Goal: Navigation & Orientation: Find specific page/section

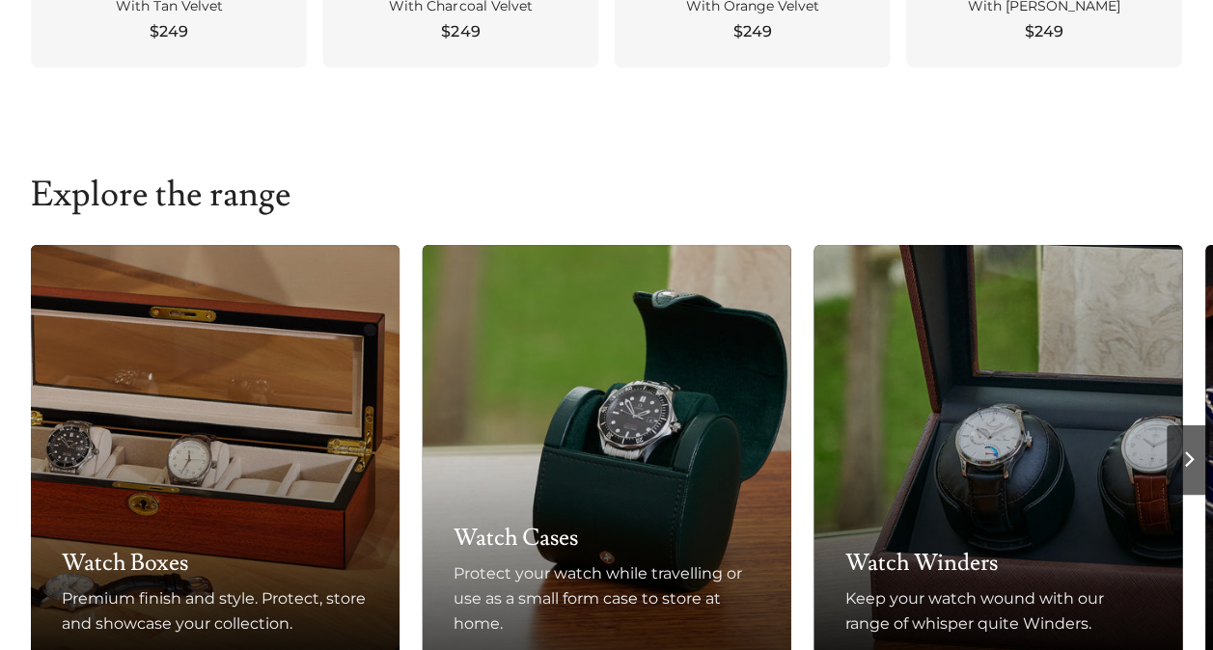
scroll to position [1158, 0]
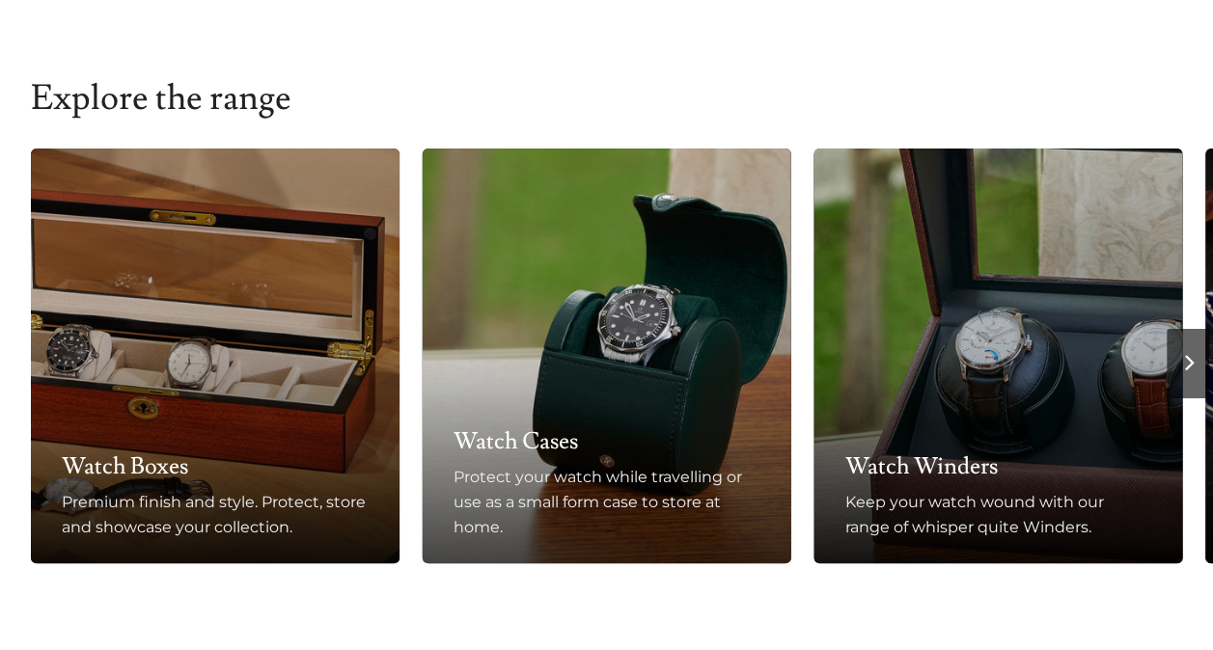
click at [551, 445] on h3 "Watch Cases" at bounding box center [606, 441] width 307 height 31
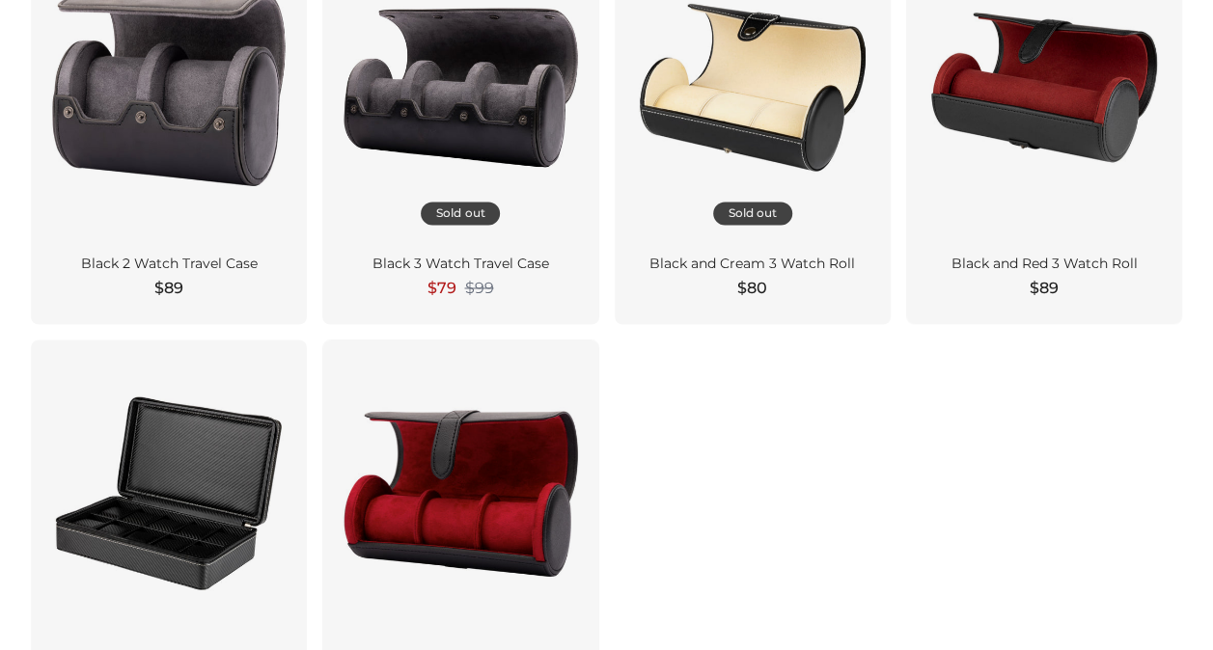
scroll to position [1543, 0]
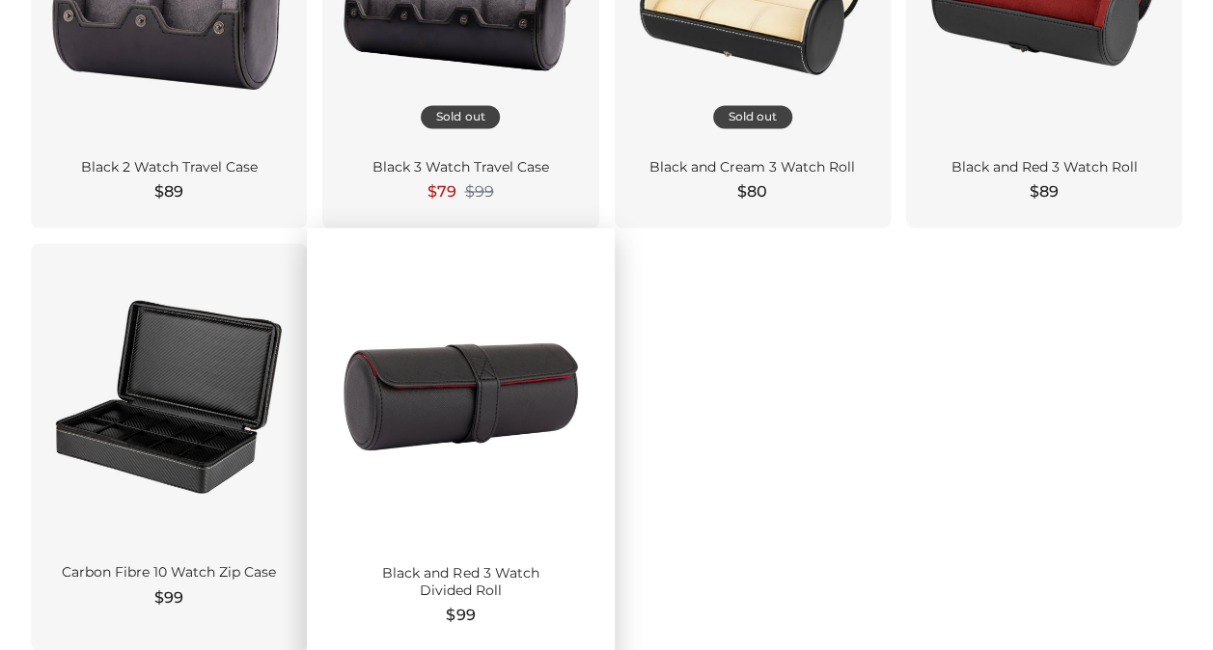
click at [469, 343] on div at bounding box center [460, 396] width 245 height 275
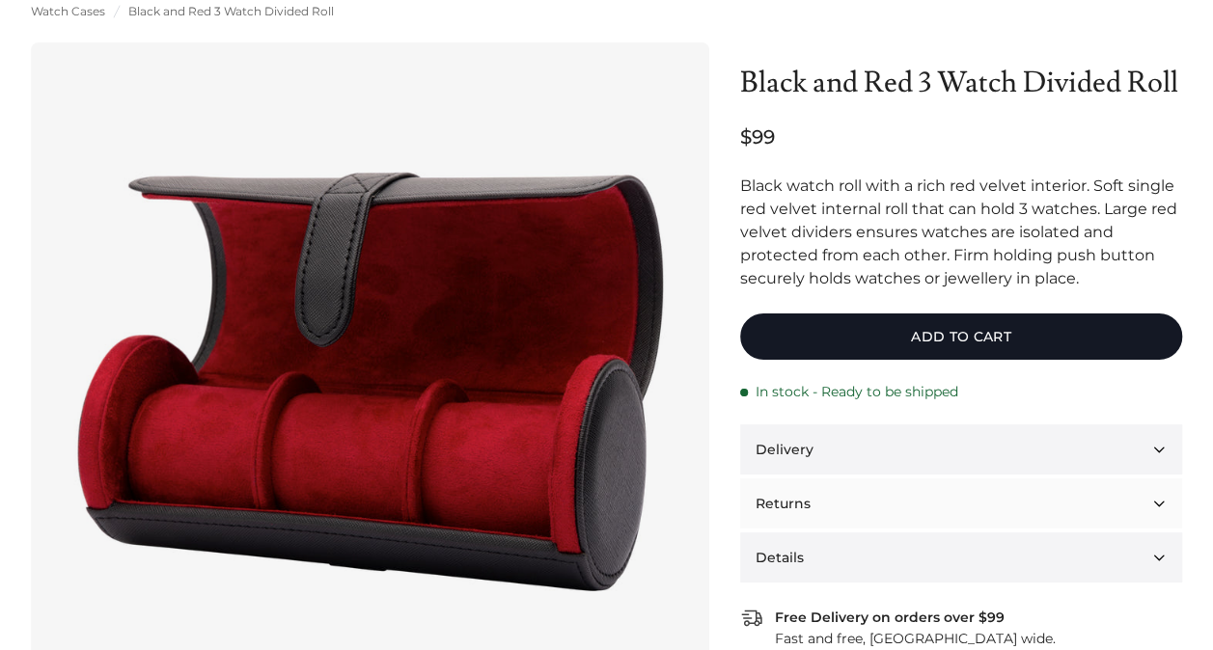
scroll to position [193, 0]
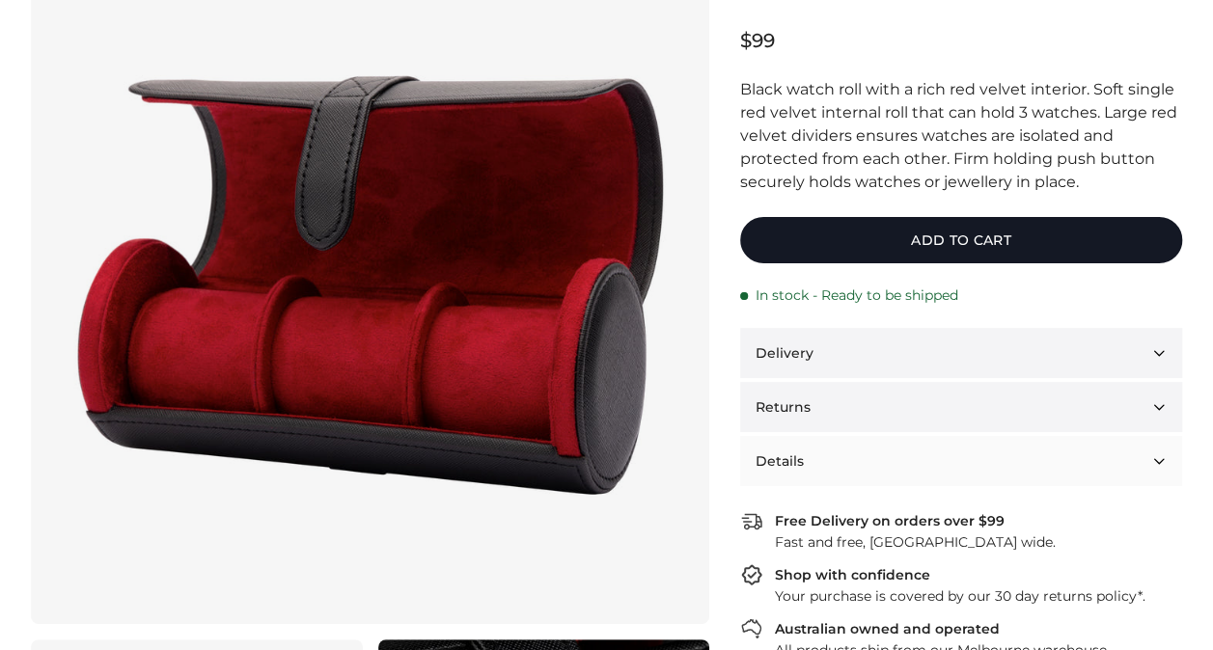
click at [1131, 442] on button "Details" at bounding box center [961, 461] width 442 height 50
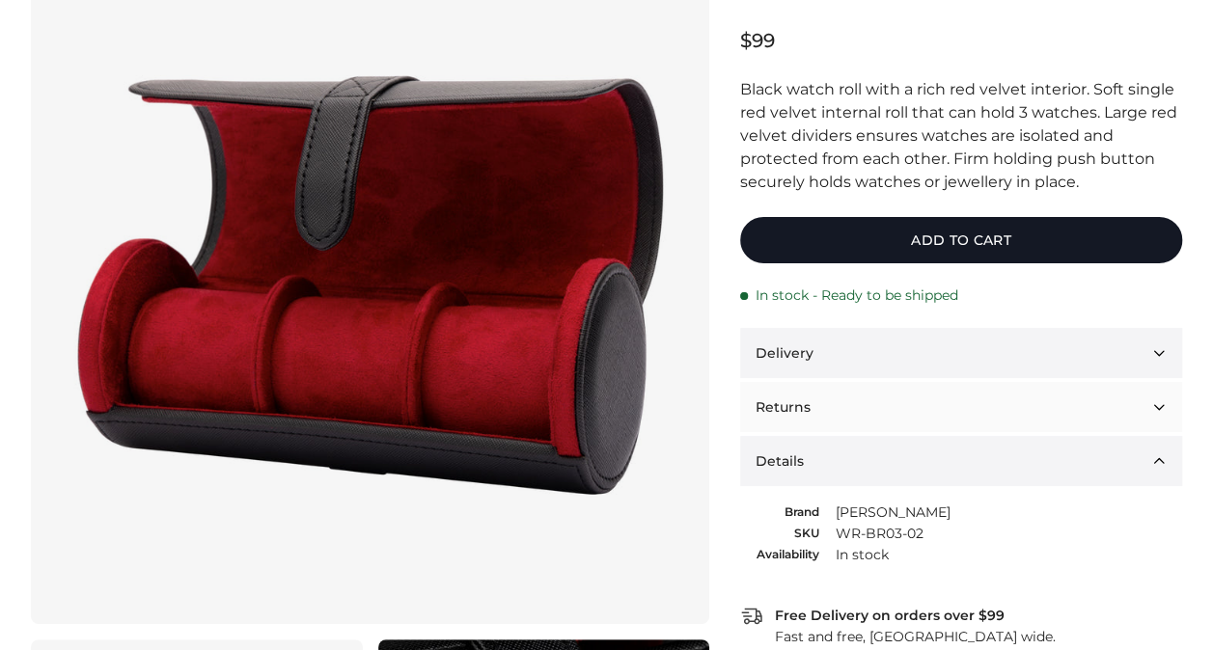
scroll to position [386, 0]
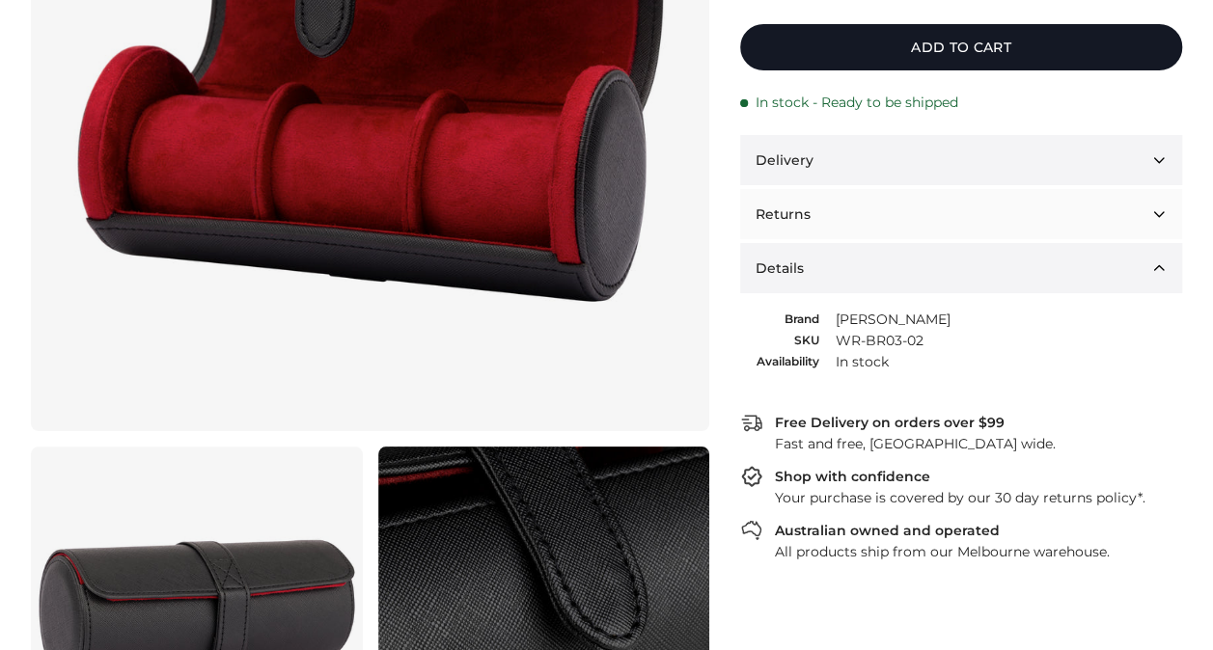
click at [934, 206] on button "Returns" at bounding box center [961, 214] width 442 height 50
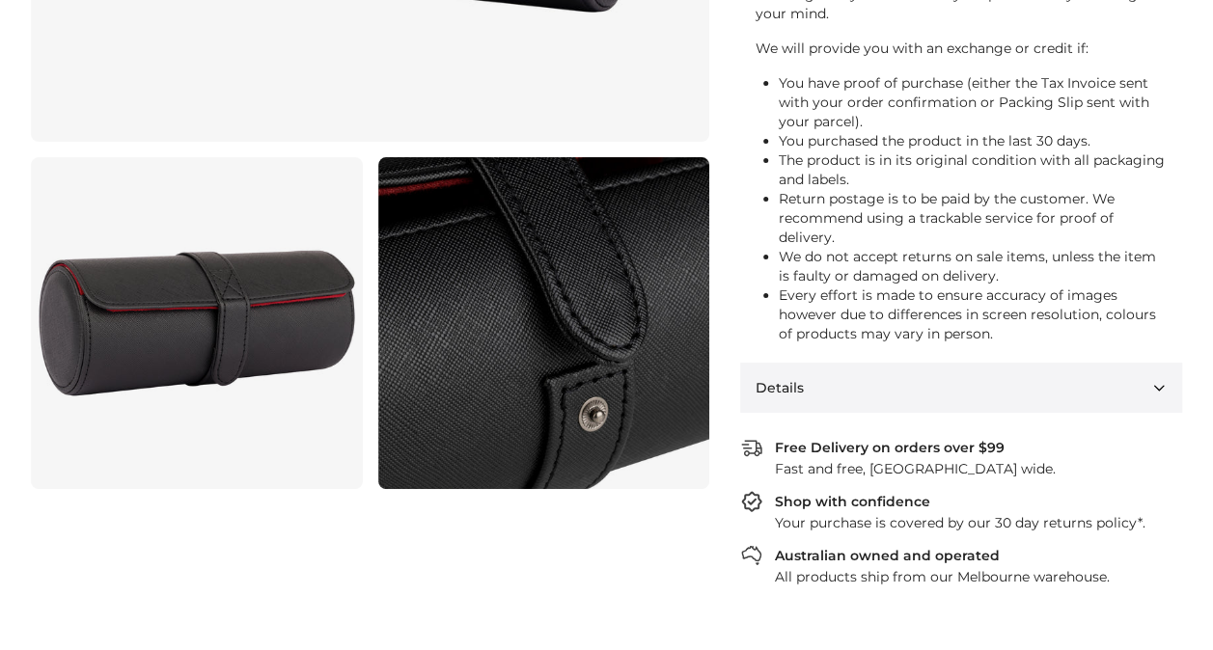
scroll to position [868, 0]
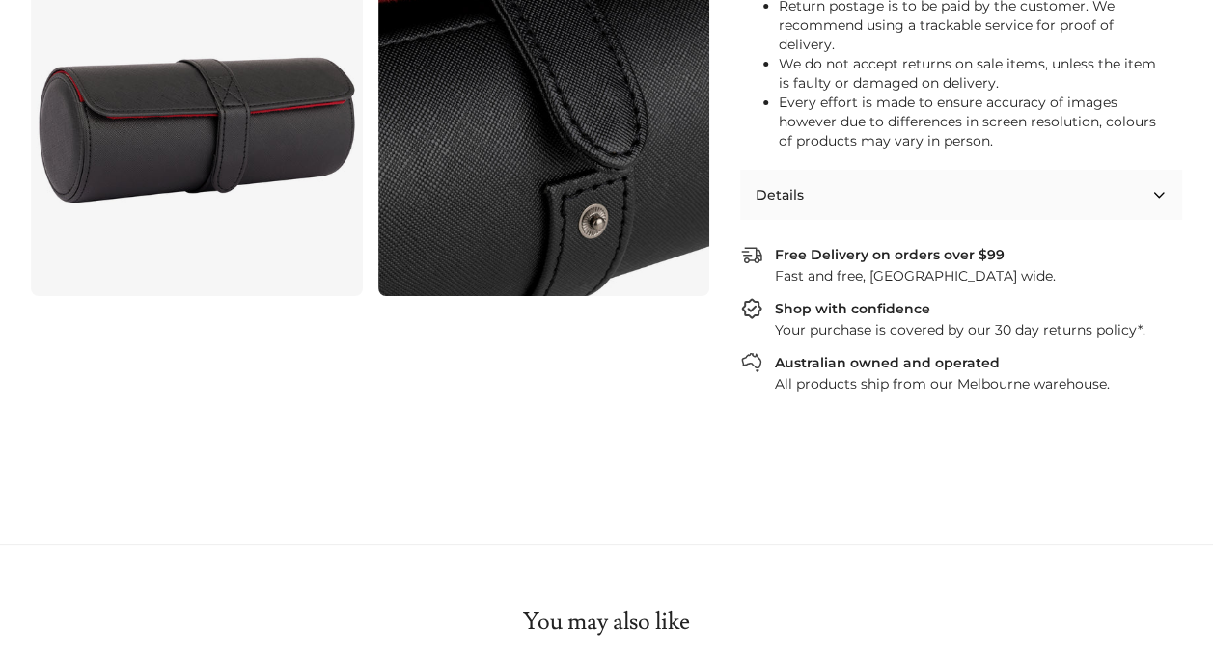
click at [801, 178] on button "Details" at bounding box center [961, 195] width 442 height 50
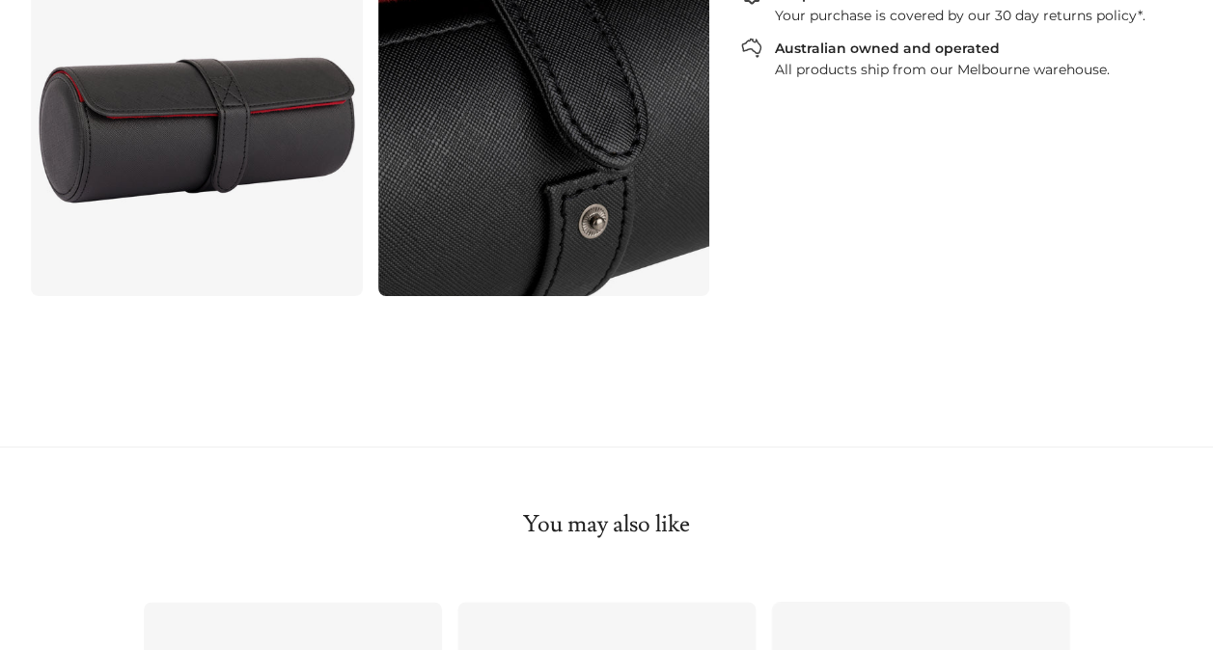
scroll to position [772, 0]
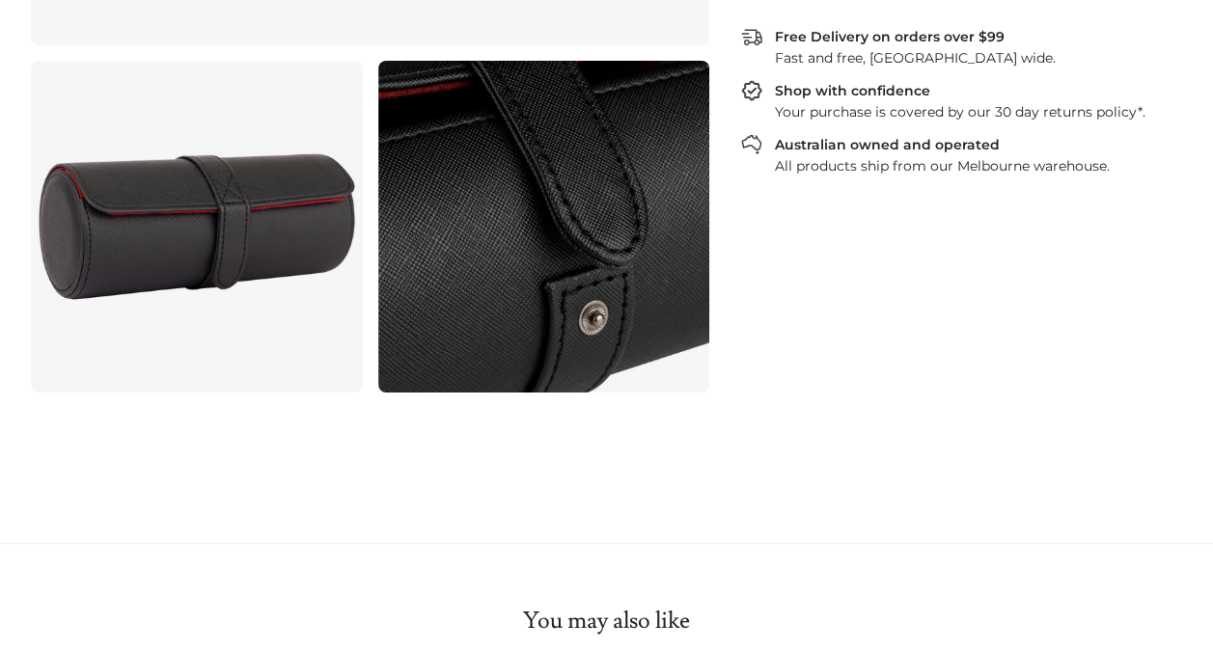
click at [233, 262] on link at bounding box center [197, 227] width 332 height 332
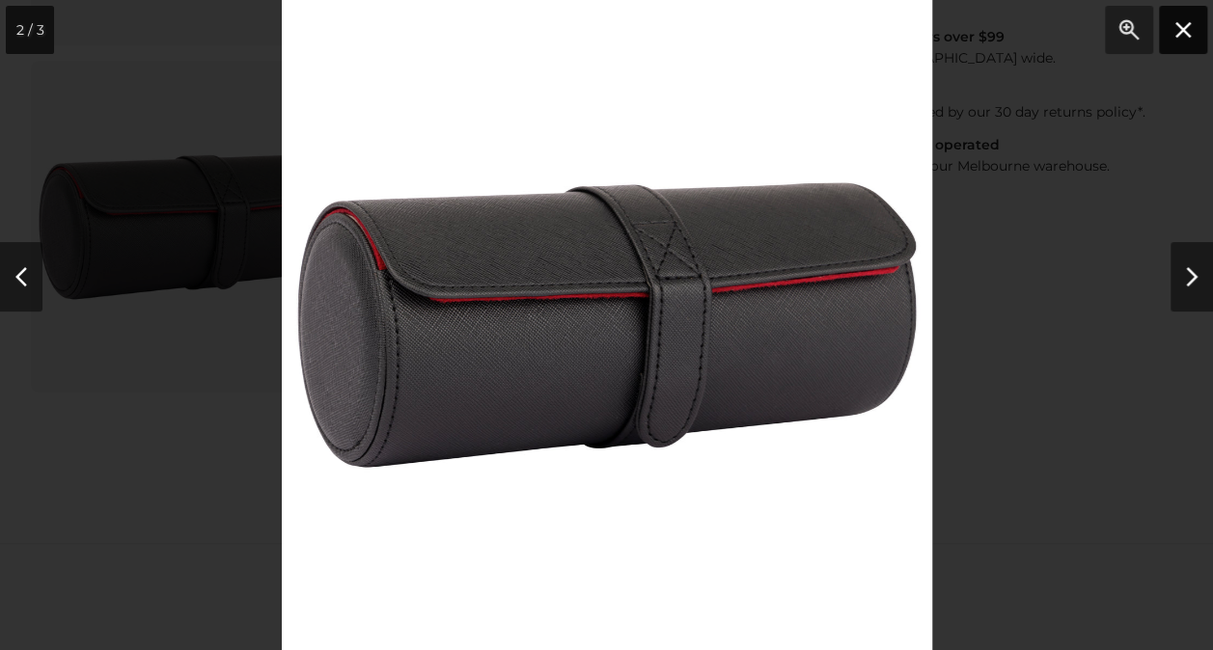
click at [1177, 30] on button "Close" at bounding box center [1183, 30] width 48 height 48
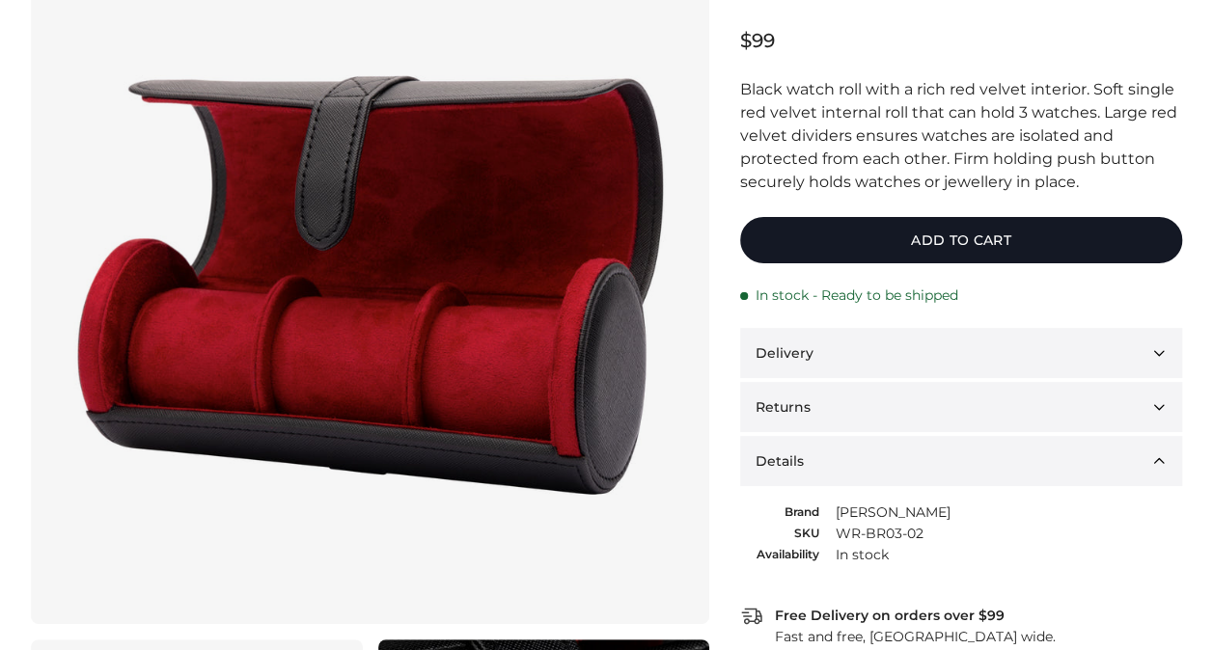
scroll to position [0, 0]
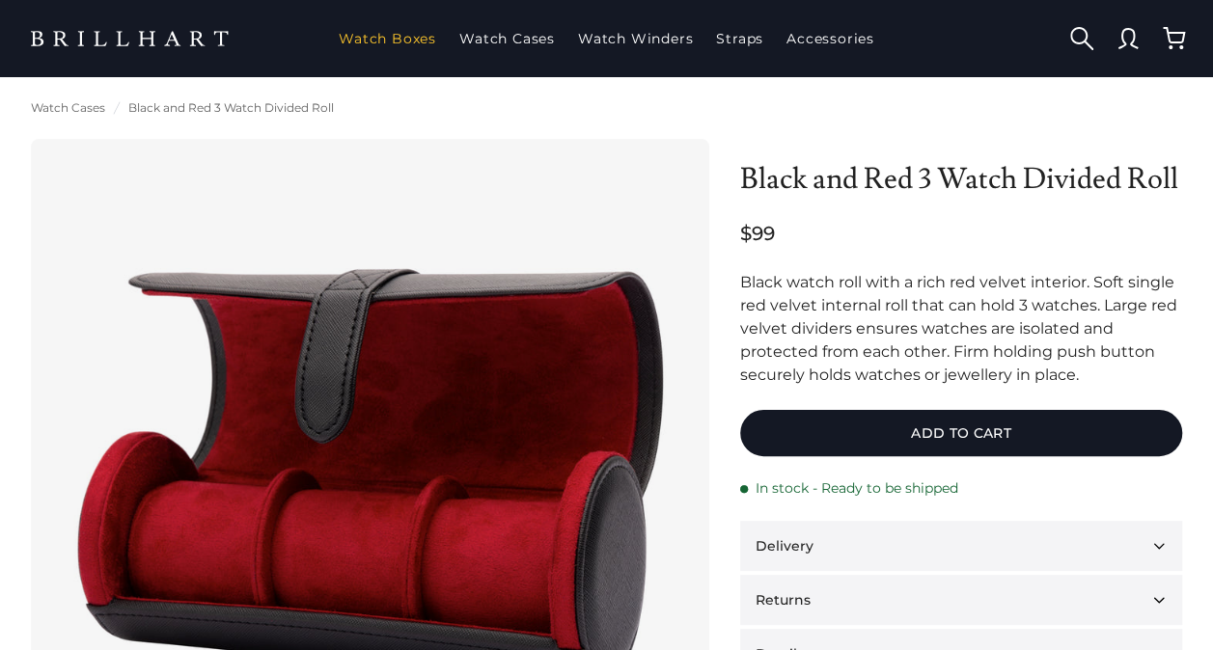
click at [416, 37] on link "Watch Boxes" at bounding box center [387, 39] width 113 height 50
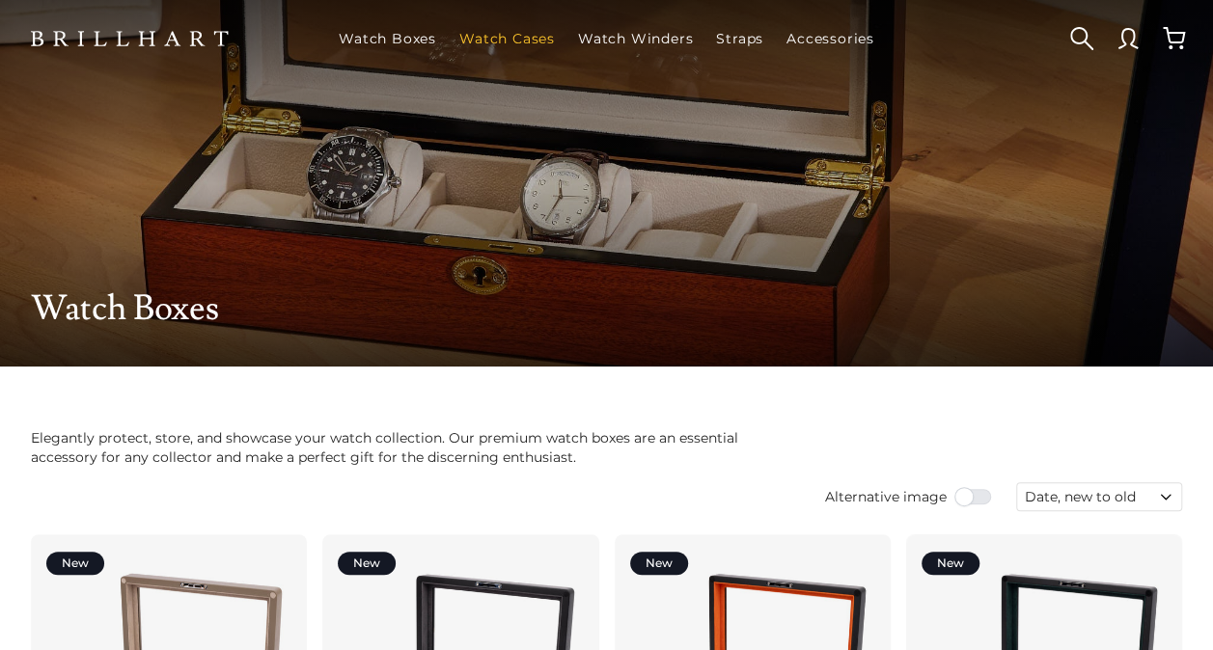
click at [517, 36] on link "Watch Cases" at bounding box center [506, 39] width 111 height 50
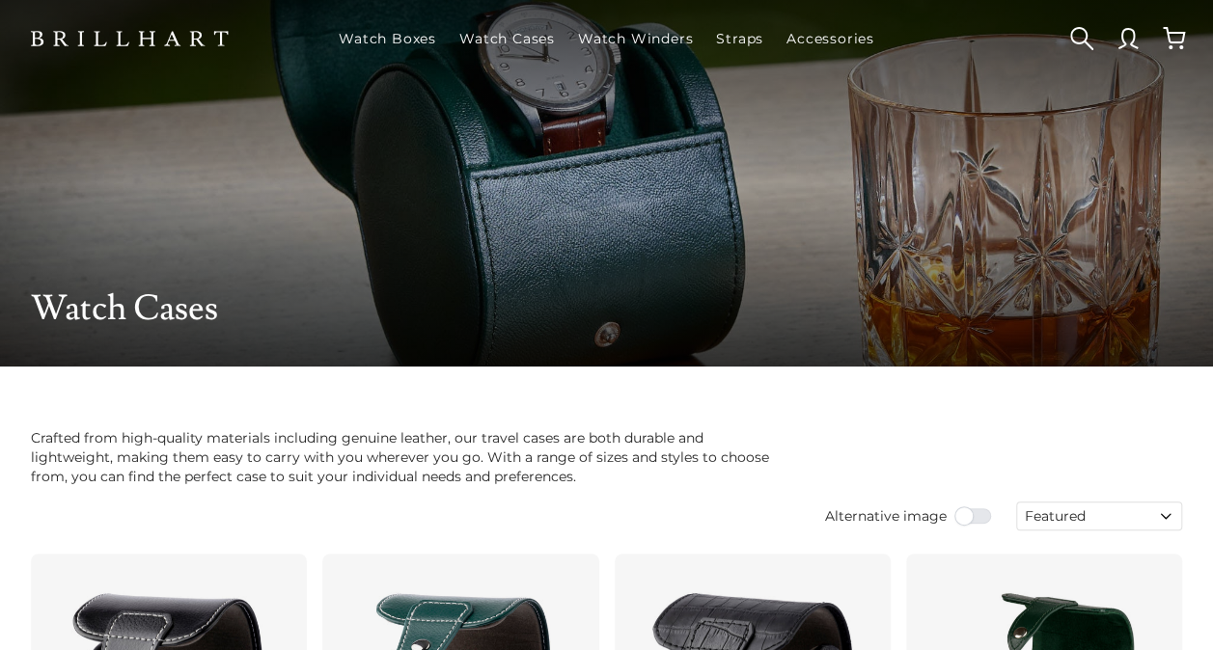
click at [201, 34] on link at bounding box center [131, 39] width 232 height 38
